Goal: Navigation & Orientation: Understand site structure

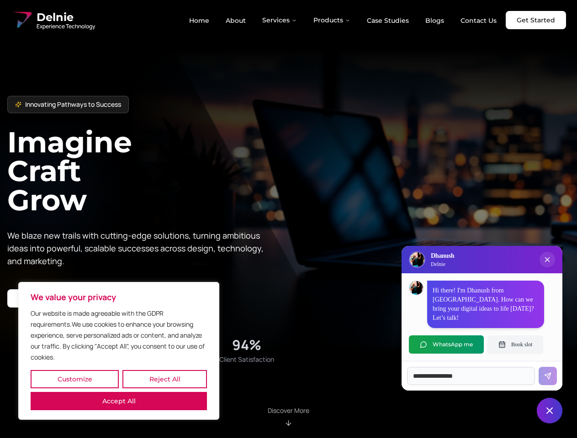
click at [74, 380] on button "Customize" at bounding box center [75, 379] width 88 height 18
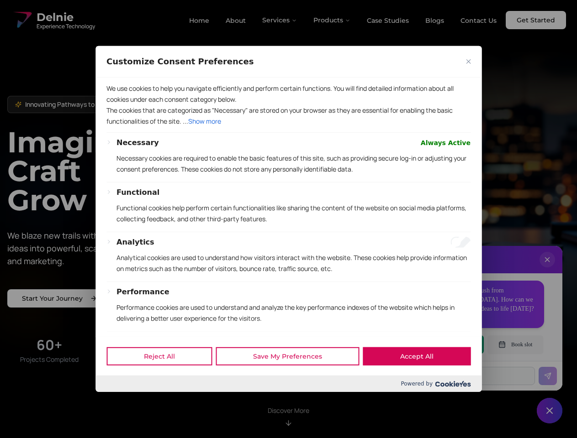
click at [164, 380] on div at bounding box center [288, 219] width 577 height 438
click at [288, 219] on p "Functional cookies help perform certain functionalities like sharing the conten…" at bounding box center [293, 214] width 354 height 22
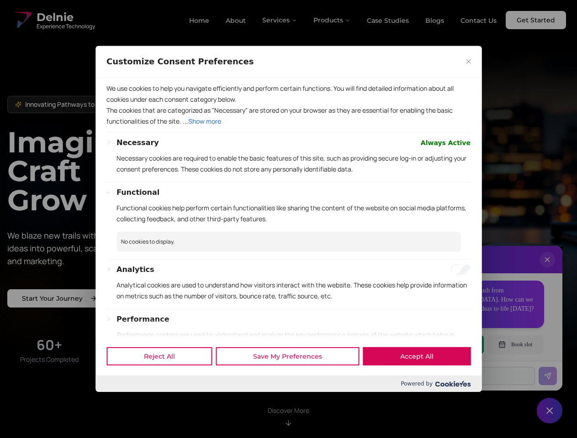
click at [280, 20] on div at bounding box center [288, 219] width 577 height 438
click at [332, 20] on div at bounding box center [288, 219] width 577 height 438
click at [547, 269] on div at bounding box center [288, 219] width 577 height 438
click at [446, 345] on div "Reject All Save My Preferences Accept All" at bounding box center [288, 356] width 386 height 39
click at [515, 345] on div at bounding box center [288, 219] width 577 height 438
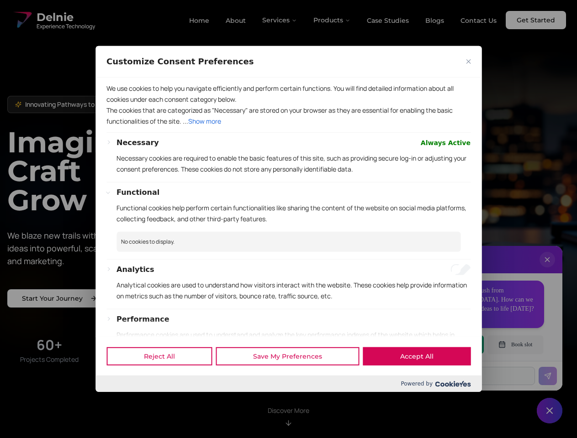
click at [549, 411] on div at bounding box center [288, 219] width 577 height 438
